Goal: Find specific page/section: Find specific page/section

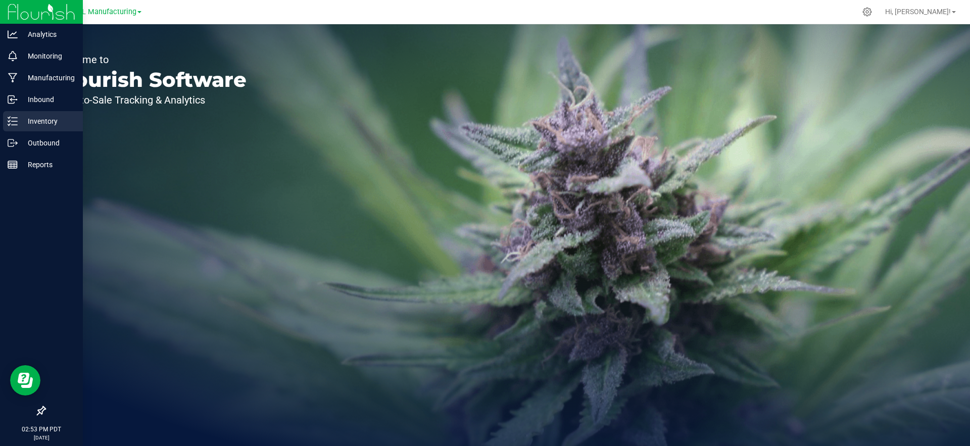
click at [20, 124] on p "Inventory" at bounding box center [48, 121] width 61 height 12
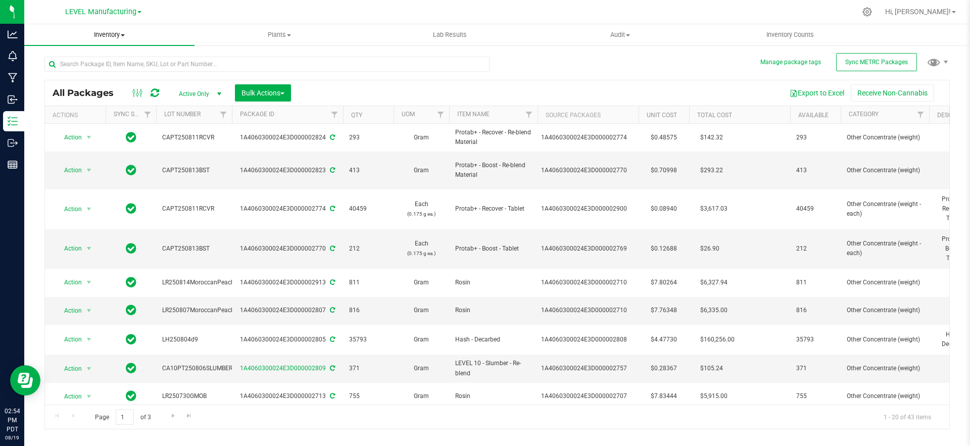
click at [108, 36] on span "Inventory" at bounding box center [109, 34] width 170 height 9
click at [69, 72] on span "All inventory" at bounding box center [58, 73] width 68 height 9
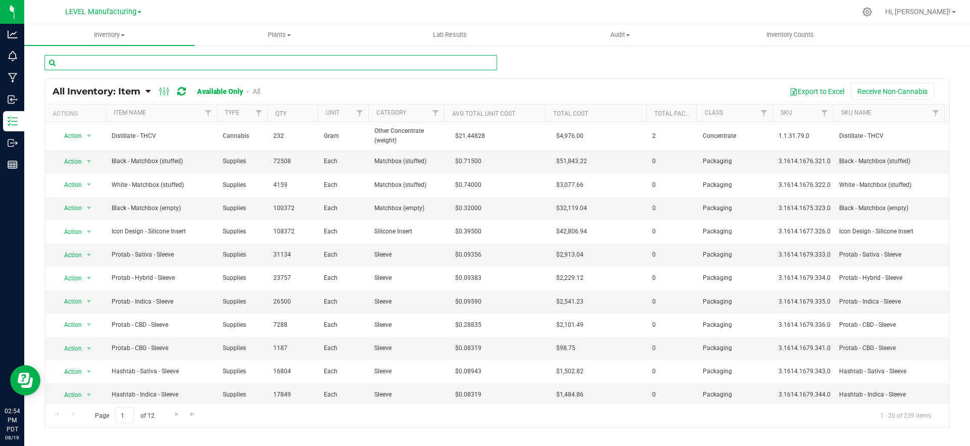
click at [203, 65] on input "text" at bounding box center [270, 62] width 453 height 15
type input "stuffed"
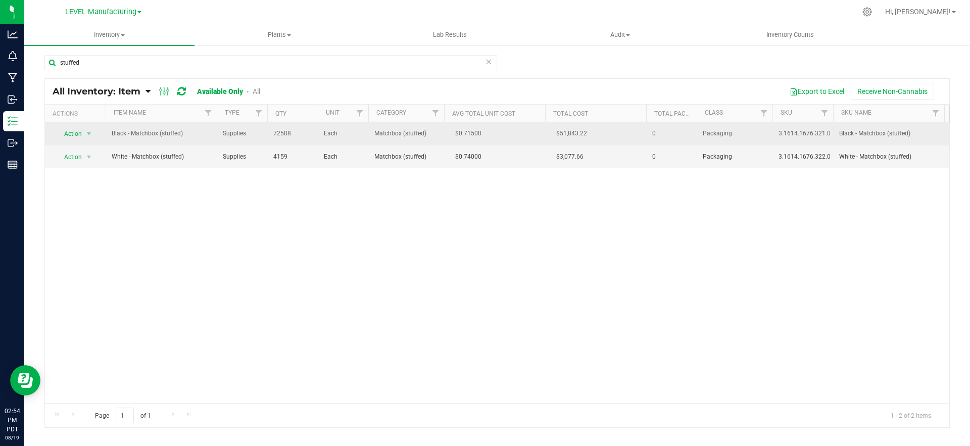
click at [277, 133] on span "72508" at bounding box center [292, 134] width 38 height 10
